Goal: Task Accomplishment & Management: Manage account settings

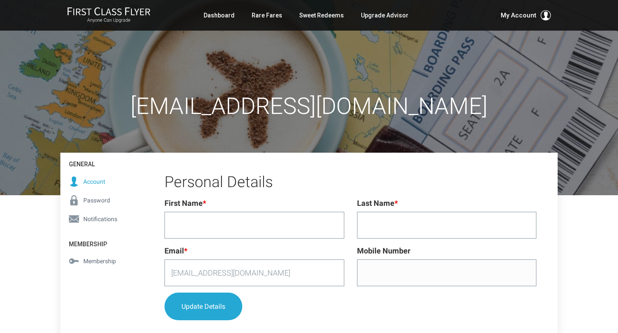
click at [372, 60] on div "[EMAIL_ADDRESS][DOMAIN_NAME]" at bounding box center [308, 97] width 497 height 195
click at [90, 199] on span "Password" at bounding box center [96, 200] width 27 height 9
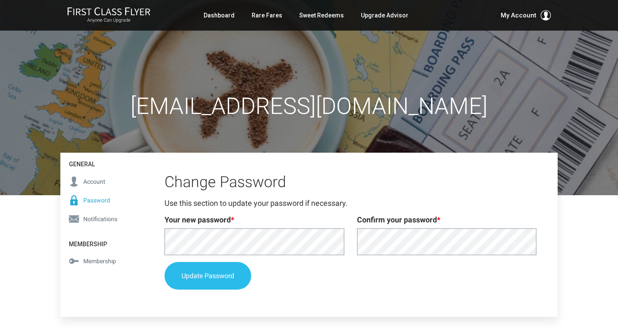
click at [207, 278] on button "Update Password" at bounding box center [208, 276] width 87 height 28
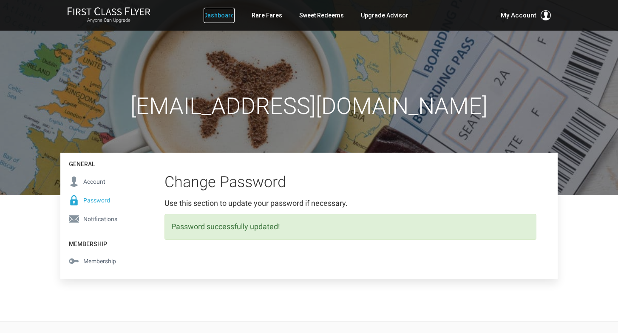
click at [225, 18] on link "Dashboard" at bounding box center [219, 15] width 31 height 15
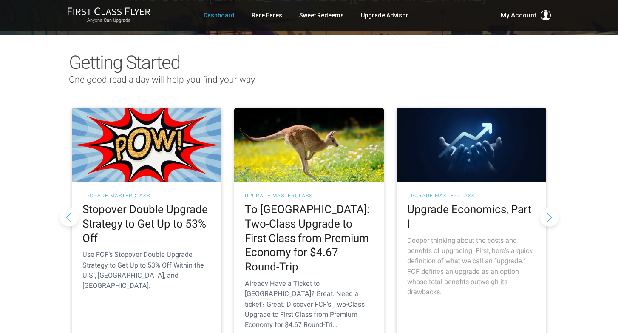
scroll to position [59, 0]
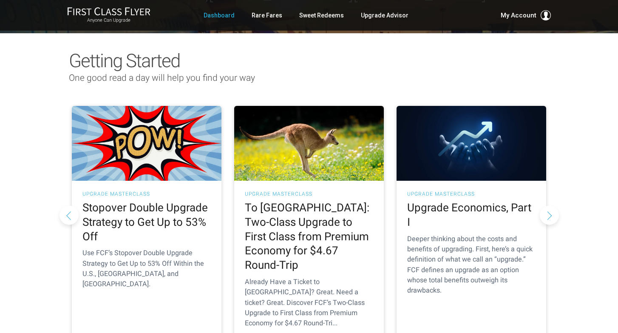
click at [549, 205] on button "Next slide" at bounding box center [549, 214] width 19 height 19
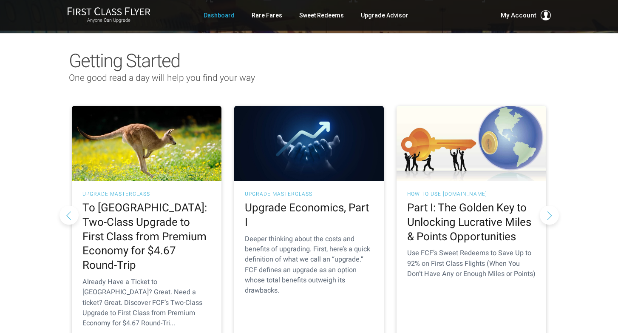
click at [549, 205] on button "Next slide" at bounding box center [549, 214] width 19 height 19
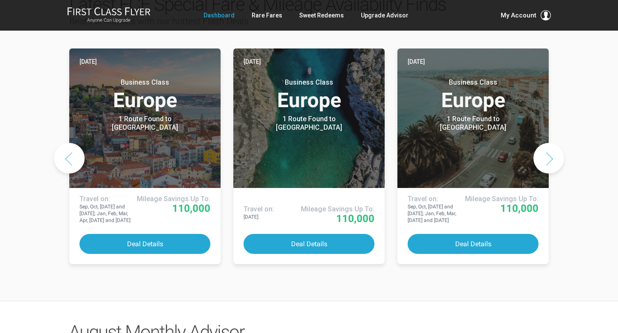
scroll to position [463, 0]
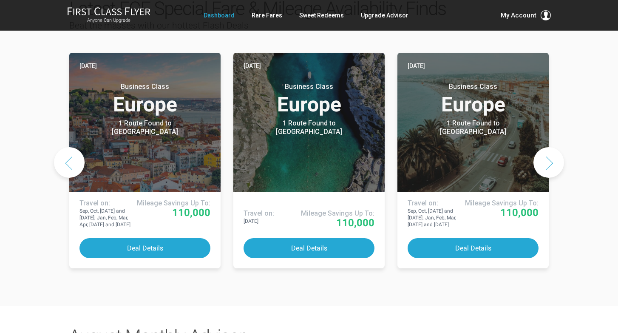
click at [552, 148] on button "Next slide" at bounding box center [549, 162] width 31 height 31
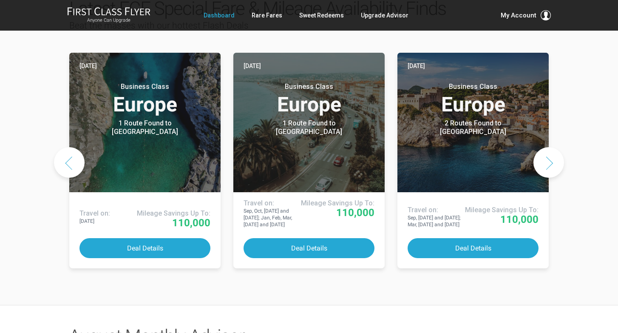
click at [552, 148] on button "Next slide" at bounding box center [549, 162] width 31 height 31
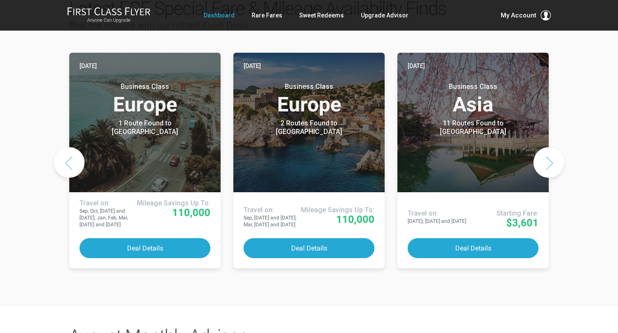
click at [552, 148] on button "Next slide" at bounding box center [549, 162] width 31 height 31
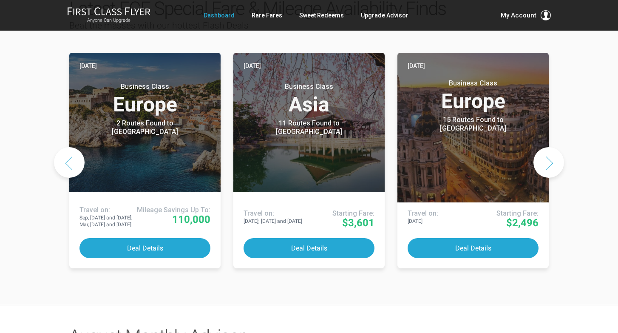
click at [552, 148] on button "Next slide" at bounding box center [549, 162] width 31 height 31
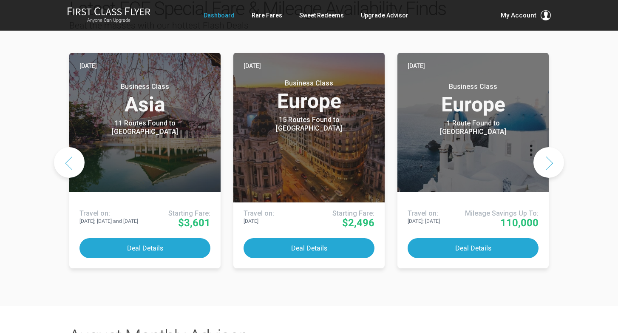
click at [552, 148] on button "Next slide" at bounding box center [549, 162] width 31 height 31
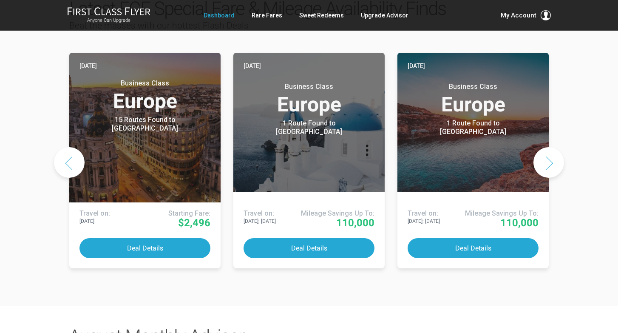
click at [552, 148] on button "Next slide" at bounding box center [549, 162] width 31 height 31
